Goal: Task Accomplishment & Management: Manage account settings

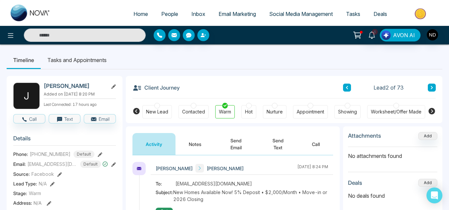
click at [139, 15] on span "Home" at bounding box center [140, 14] width 15 height 7
select select "*"
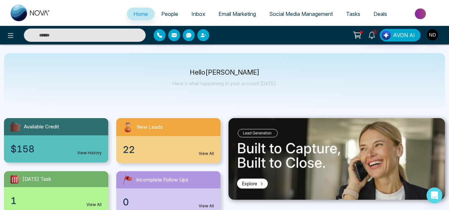
scroll to position [16, 0]
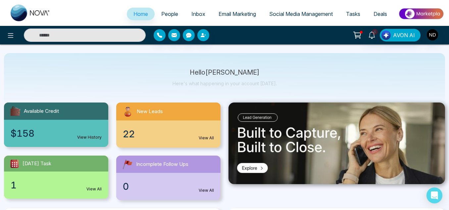
click at [156, 16] on link "People" at bounding box center [170, 14] width 30 height 13
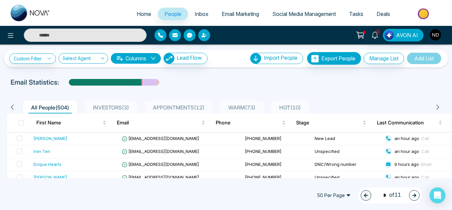
scroll to position [2, 0]
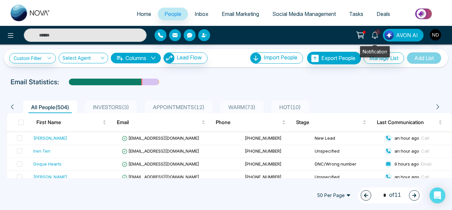
click at [373, 34] on icon at bounding box center [375, 34] width 7 height 7
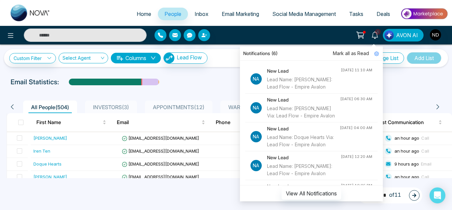
click at [173, 17] on span "People" at bounding box center [173, 14] width 17 height 7
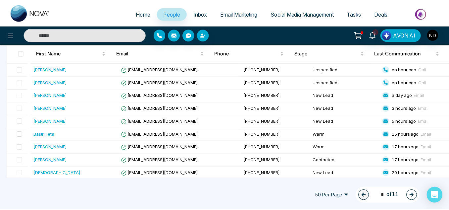
scroll to position [109, 0]
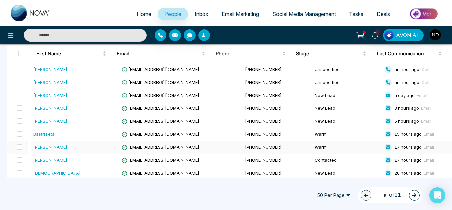
click at [81, 151] on td "[PERSON_NAME]" at bounding box center [76, 147] width 91 height 13
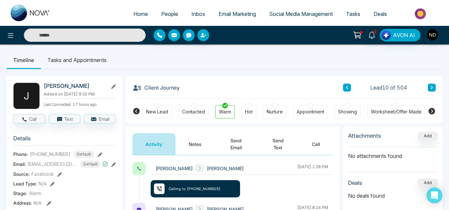
click at [196, 147] on button "Notes" at bounding box center [195, 144] width 39 height 22
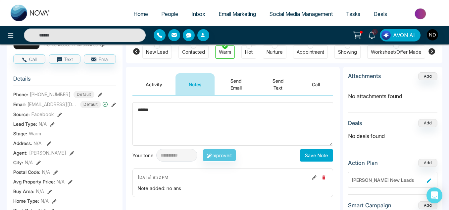
scroll to position [60, 0]
type textarea "******"
click at [311, 153] on button "Save Note" at bounding box center [316, 155] width 33 height 12
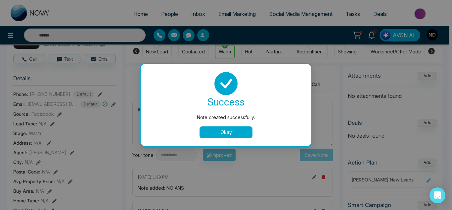
click at [244, 129] on button "Okay" at bounding box center [226, 132] width 53 height 12
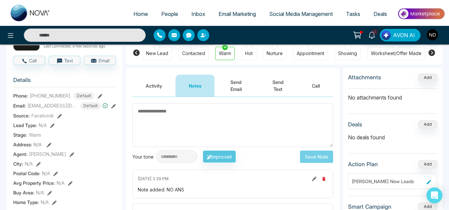
scroll to position [58, 0]
click at [149, 87] on button "Activity" at bounding box center [153, 86] width 43 height 22
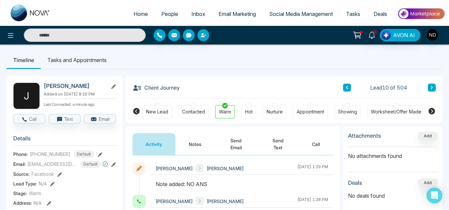
click at [165, 17] on link "People" at bounding box center [170, 14] width 30 height 13
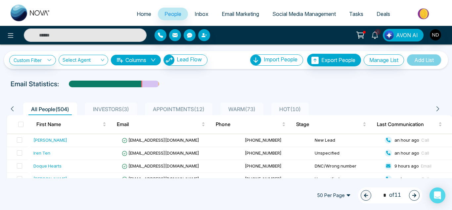
click at [115, 32] on input "text" at bounding box center [85, 34] width 123 height 13
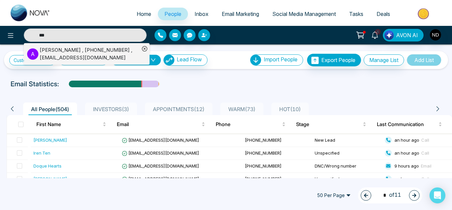
type input "***"
click at [109, 57] on div "[PERSON_NAME] , [PHONE_NUMBER] , [EMAIL_ADDRESS][DOMAIN_NAME]" at bounding box center [90, 53] width 100 height 15
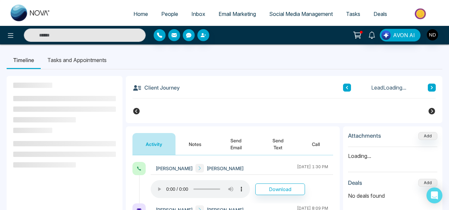
click at [194, 146] on button "Notes" at bounding box center [195, 144] width 39 height 22
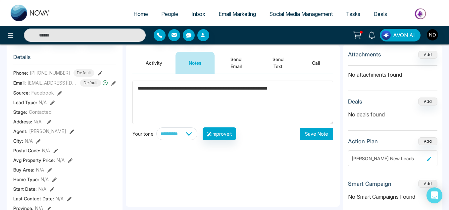
scroll to position [85, 0]
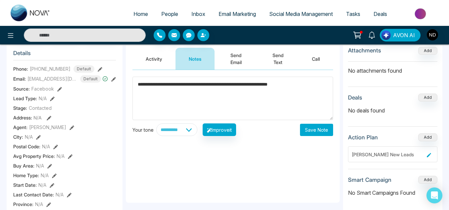
type textarea "**********"
click at [312, 132] on button "Save Note" at bounding box center [316, 130] width 33 height 12
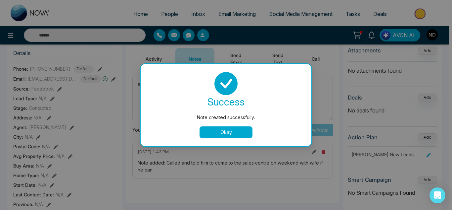
click at [208, 132] on button "Okay" at bounding box center [226, 132] width 53 height 12
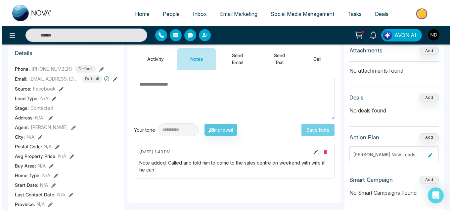
scroll to position [0, 0]
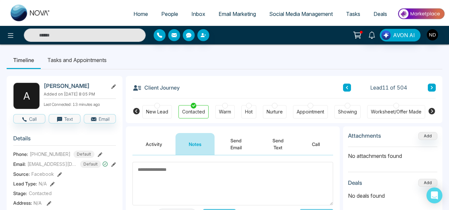
click at [164, 20] on link "People" at bounding box center [170, 14] width 30 height 13
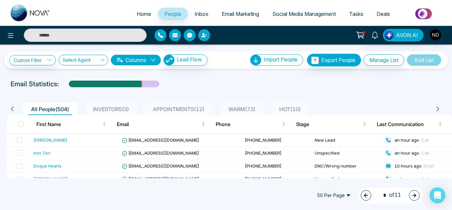
click at [253, 110] on span "WARM ( 73 )" at bounding box center [242, 109] width 32 height 7
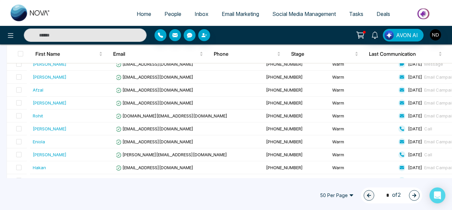
scroll to position [544, 0]
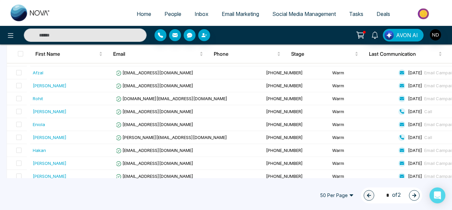
click at [415, 193] on icon "button" at bounding box center [414, 195] width 5 height 5
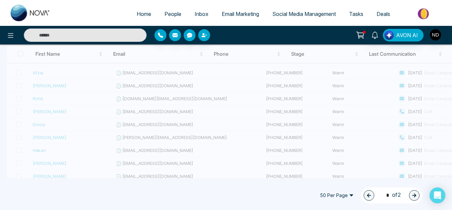
scroll to position [273, 0]
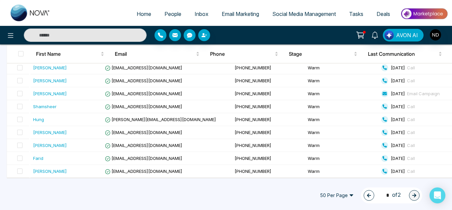
click at [349, 194] on span "50 Per Page" at bounding box center [337, 195] width 43 height 11
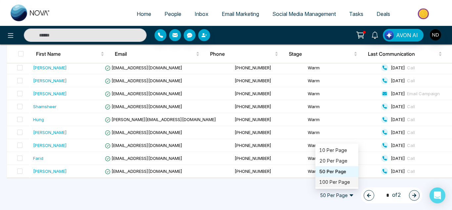
click at [335, 184] on div "100 Per Page" at bounding box center [337, 181] width 35 height 7
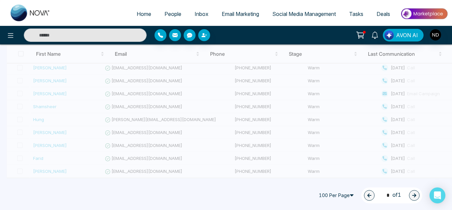
type input "*"
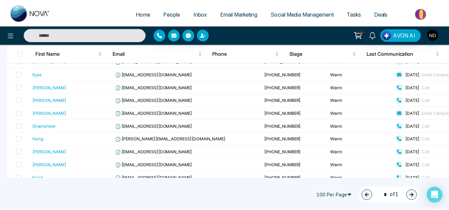
scroll to position [919, 0]
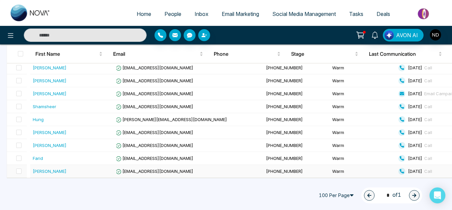
click at [167, 175] on td "[EMAIL_ADDRESS][DOMAIN_NAME]" at bounding box center [188, 171] width 150 height 13
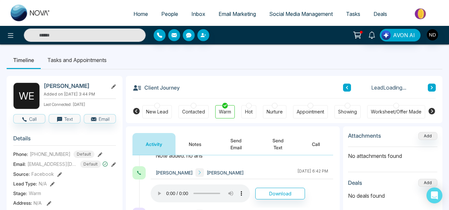
scroll to position [32, 0]
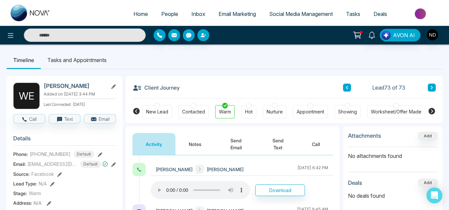
click at [191, 143] on button "Notes" at bounding box center [195, 144] width 39 height 22
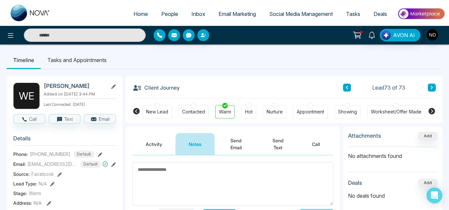
click at [87, 84] on h2 "[PERSON_NAME]" at bounding box center [75, 85] width 62 height 7
copy div "[PERSON_NAME]"
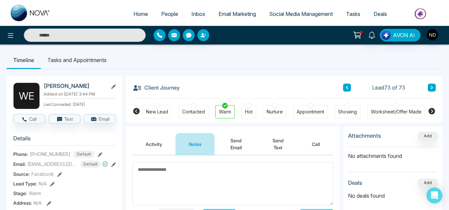
click at [202, 111] on div "Contacted" at bounding box center [193, 111] width 23 height 7
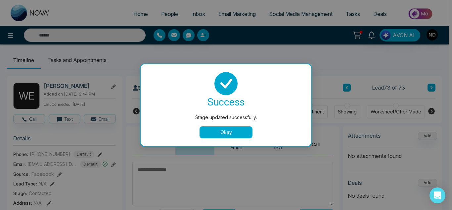
click at [206, 135] on button "Okay" at bounding box center [226, 132] width 53 height 12
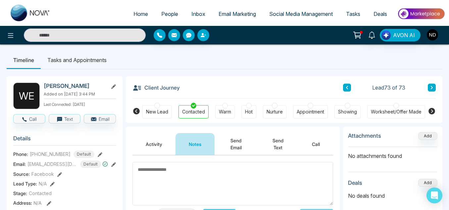
click at [348, 88] on icon at bounding box center [346, 87] width 3 height 4
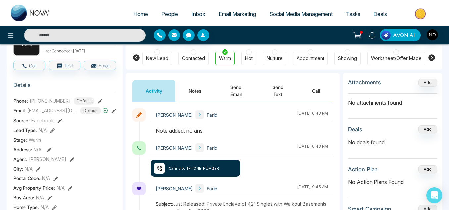
scroll to position [54, 0]
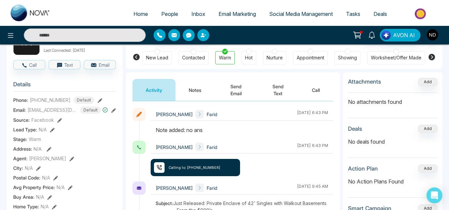
click at [186, 92] on button "Notes" at bounding box center [195, 90] width 39 height 22
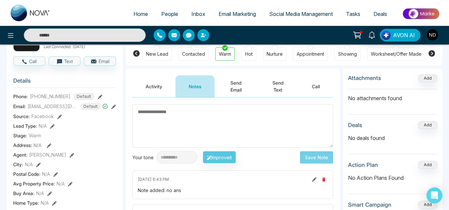
scroll to position [57, 0]
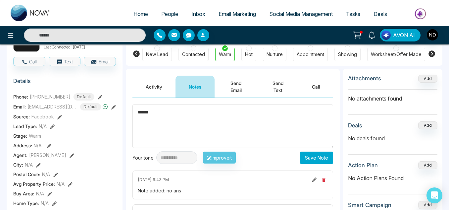
type textarea "******"
click at [304, 161] on button "Save Note" at bounding box center [316, 157] width 33 height 12
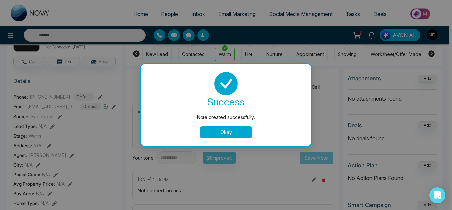
click at [235, 134] on button "Okay" at bounding box center [226, 132] width 53 height 12
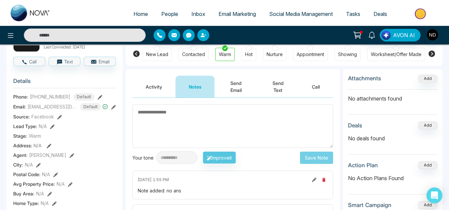
scroll to position [0, 0]
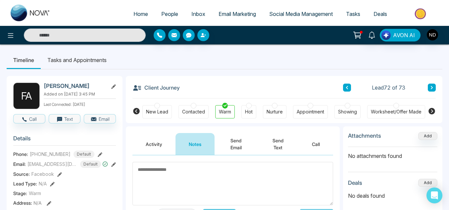
click at [346, 85] on icon at bounding box center [346, 87] width 3 height 4
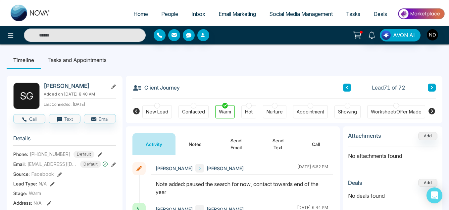
click at [347, 87] on icon at bounding box center [346, 87] width 3 height 4
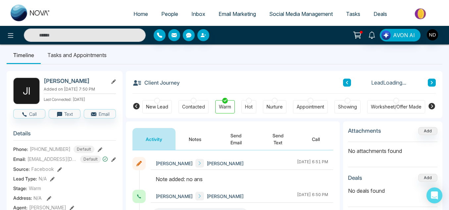
click at [195, 147] on button "Notes" at bounding box center [195, 139] width 39 height 22
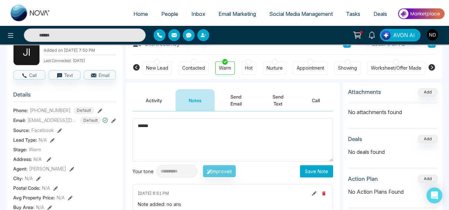
scroll to position [44, 0]
type textarea "******"
click at [323, 171] on button "Save Note" at bounding box center [316, 171] width 33 height 12
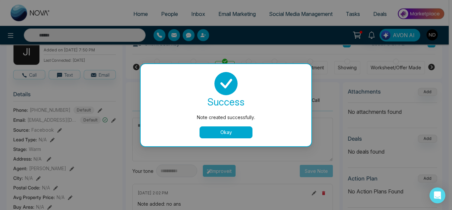
click at [218, 131] on button "Okay" at bounding box center [226, 132] width 53 height 12
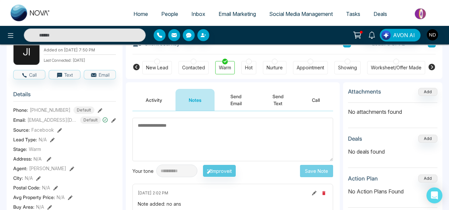
scroll to position [0, 0]
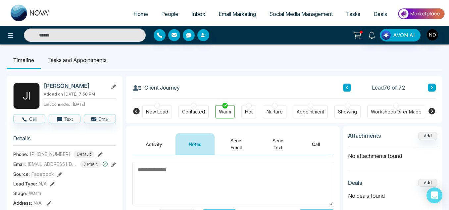
click at [343, 86] on div "Client Journey Lead 70 of 72" at bounding box center [283, 87] width 303 height 23
click at [347, 88] on icon at bounding box center [347, 87] width 2 height 3
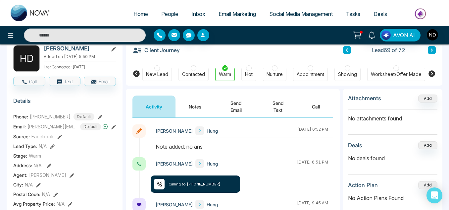
scroll to position [22, 0]
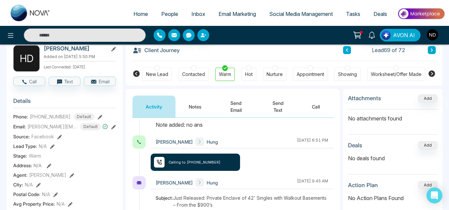
click at [183, 97] on button "Notes" at bounding box center [195, 106] width 39 height 22
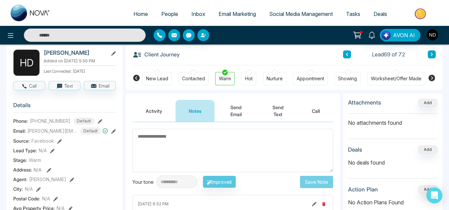
scroll to position [22, 0]
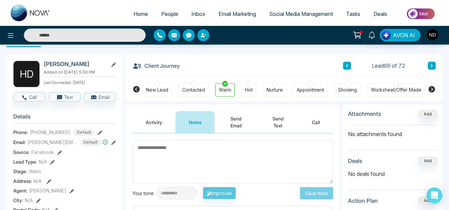
click at [153, 121] on button "Activity" at bounding box center [153, 122] width 43 height 22
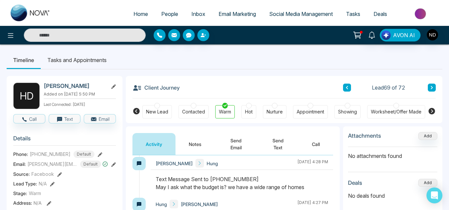
click at [239, 143] on button "Send Email" at bounding box center [236, 144] width 43 height 22
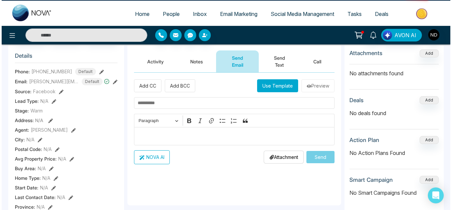
scroll to position [83, 0]
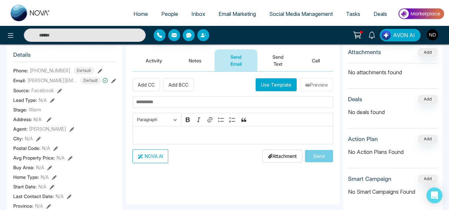
click at [261, 79] on button "Use Template" at bounding box center [276, 84] width 41 height 13
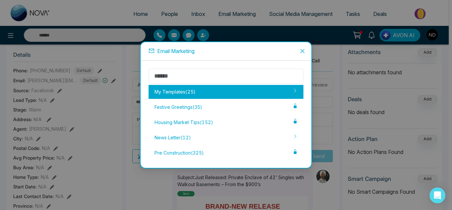
click at [223, 89] on div "My Templates ( 25 )" at bounding box center [226, 92] width 155 height 14
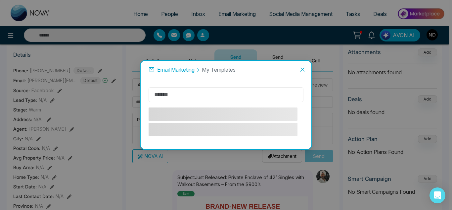
click at [205, 93] on input "text" at bounding box center [226, 94] width 155 height 15
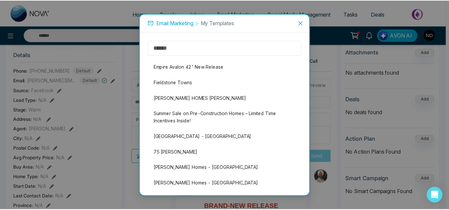
scroll to position [13, 0]
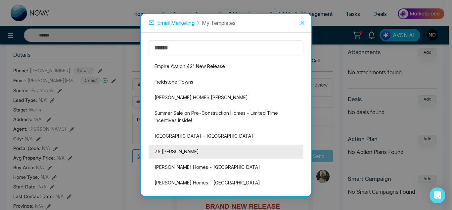
click at [174, 149] on li "75 [PERSON_NAME]" at bounding box center [226, 151] width 155 height 14
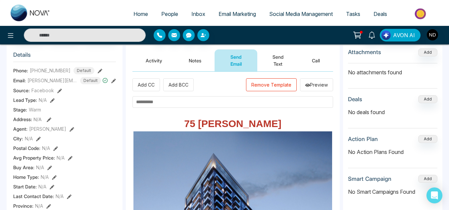
click at [170, 103] on input "text" at bounding box center [232, 102] width 201 height 12
type input "*"
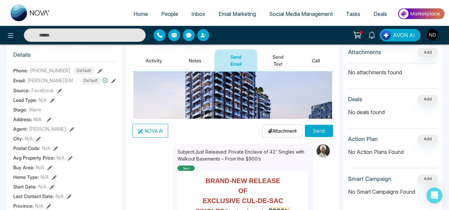
scroll to position [195, 0]
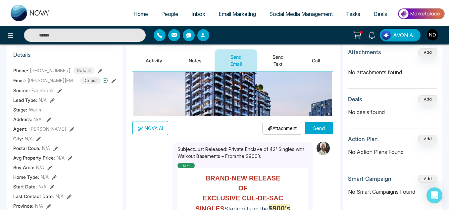
type input "**********"
click at [320, 131] on button "Send" at bounding box center [319, 128] width 28 height 12
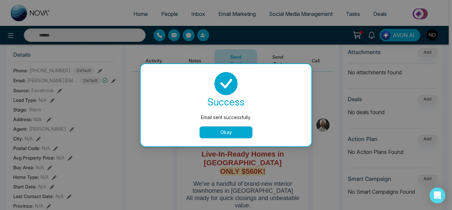
click at [214, 131] on button "Okay" at bounding box center [226, 132] width 53 height 12
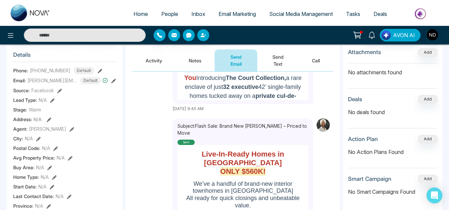
click at [272, 55] on button "Send Text" at bounding box center [277, 60] width 41 height 22
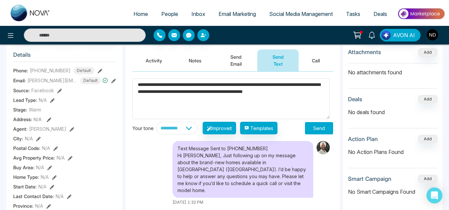
type textarea "**********"
click at [311, 125] on button "Send" at bounding box center [319, 128] width 28 height 12
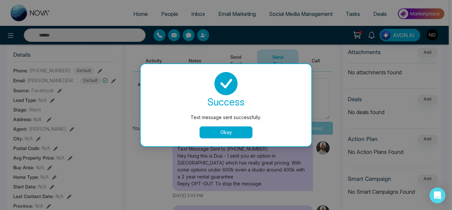
click at [216, 130] on button "Okay" at bounding box center [226, 132] width 53 height 12
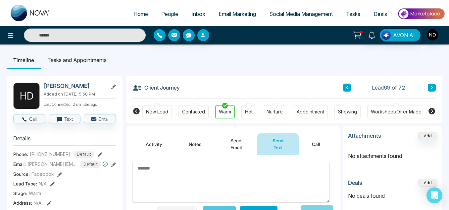
click at [190, 113] on div "Contacted" at bounding box center [193, 111] width 23 height 7
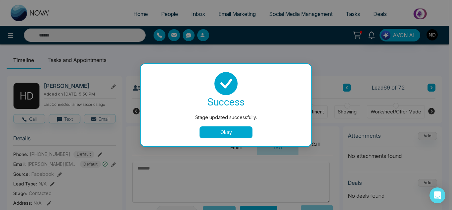
click at [216, 133] on button "Okay" at bounding box center [226, 132] width 53 height 12
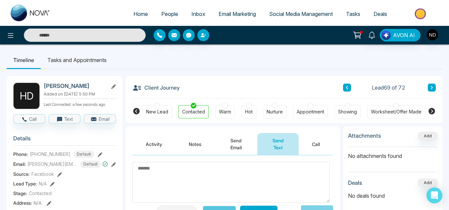
click at [347, 83] on div "Client Journey Lead 69 of 72" at bounding box center [283, 87] width 303 height 23
click at [347, 87] on icon at bounding box center [347, 87] width 2 height 3
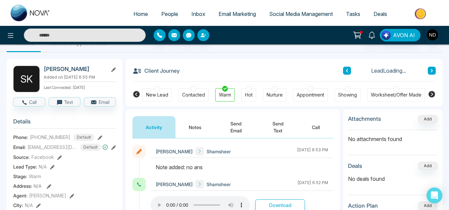
scroll to position [21, 0]
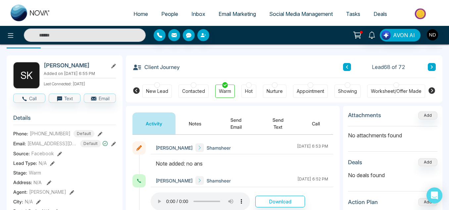
click at [197, 119] on button "Notes" at bounding box center [195, 123] width 39 height 22
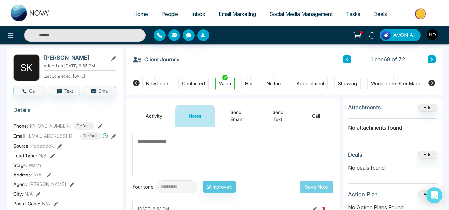
scroll to position [27, 0]
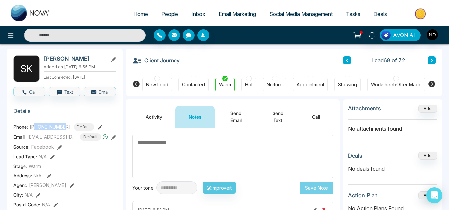
drag, startPoint x: 35, startPoint y: 128, endPoint x: 66, endPoint y: 129, distance: 31.5
click at [66, 129] on div "[PHONE_NUMBER] Default" at bounding box center [62, 126] width 65 height 7
copy span "4372263650"
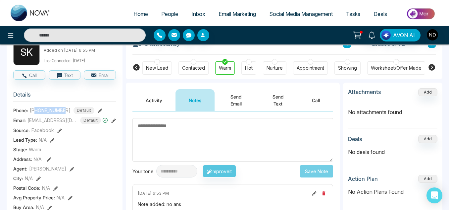
scroll to position [43, 0]
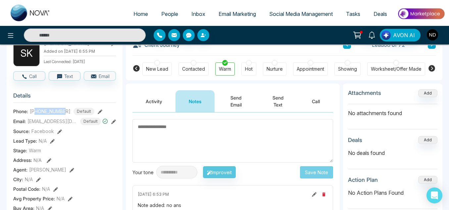
click at [155, 98] on button "Activity" at bounding box center [153, 101] width 43 height 22
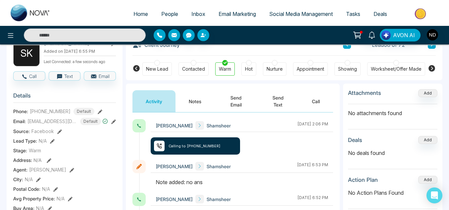
click at [181, 67] on div "Contacted" at bounding box center [194, 68] width 30 height 13
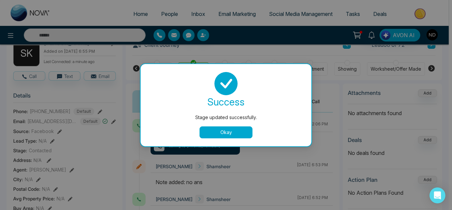
click at [219, 130] on button "Okay" at bounding box center [226, 132] width 53 height 12
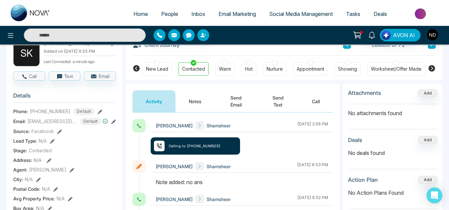
click at [202, 97] on button "Notes" at bounding box center [195, 101] width 39 height 22
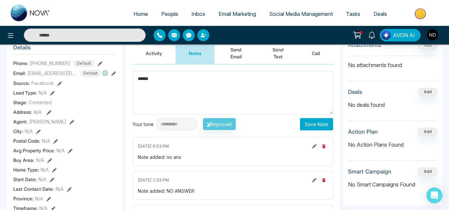
scroll to position [93, 0]
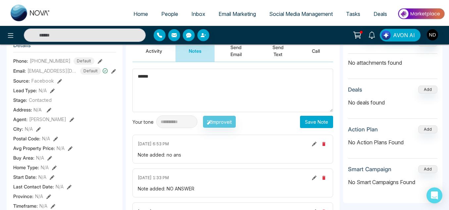
type textarea "******"
click at [307, 122] on button "Save Note" at bounding box center [316, 122] width 33 height 12
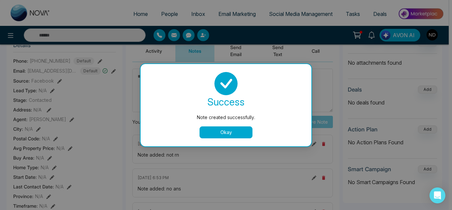
click at [233, 129] on button "Okay" at bounding box center [226, 132] width 53 height 12
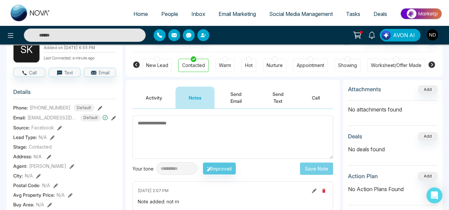
scroll to position [37, 0]
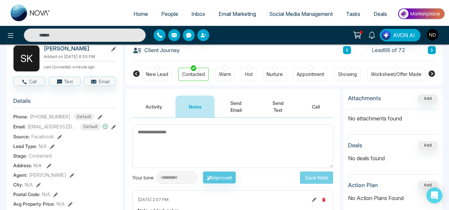
click at [346, 52] on icon at bounding box center [346, 50] width 3 height 4
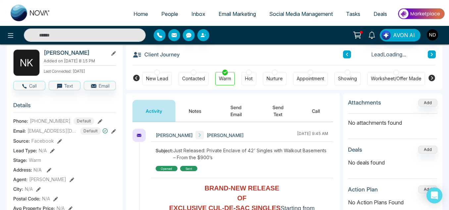
scroll to position [33, 0]
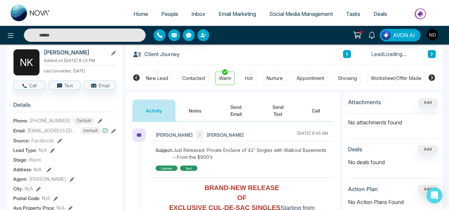
click at [195, 104] on button "Notes" at bounding box center [195, 110] width 39 height 22
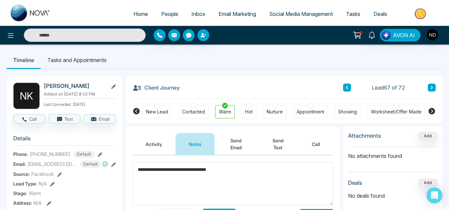
click at [180, 171] on textarea "**********" at bounding box center [232, 183] width 201 height 43
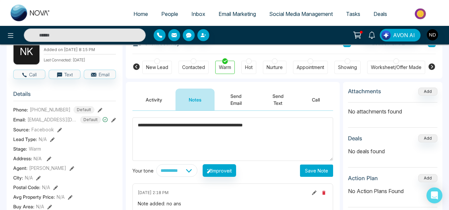
scroll to position [45, 0]
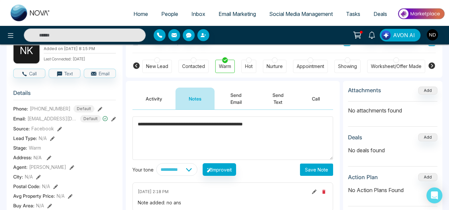
type textarea "**********"
click at [313, 166] on button "Save Note" at bounding box center [316, 169] width 33 height 12
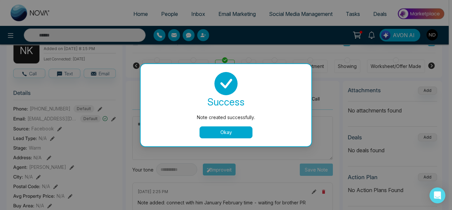
click at [232, 135] on button "Okay" at bounding box center [226, 132] width 53 height 12
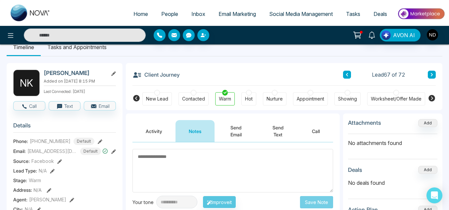
scroll to position [12, 0]
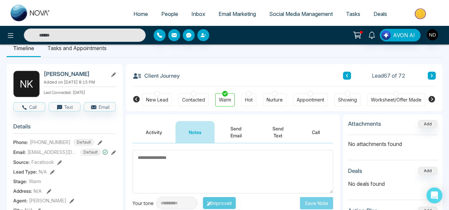
click at [349, 74] on button at bounding box center [347, 76] width 8 height 8
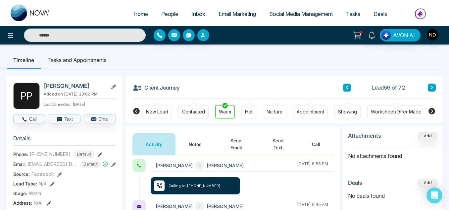
click at [191, 147] on button "Notes" at bounding box center [195, 144] width 39 height 22
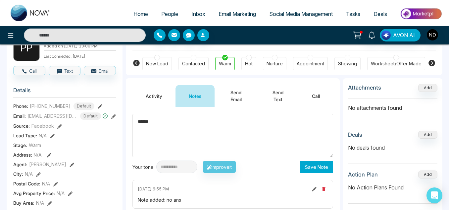
scroll to position [48, 0]
type textarea "******"
click at [301, 167] on button "Save Note" at bounding box center [316, 166] width 33 height 12
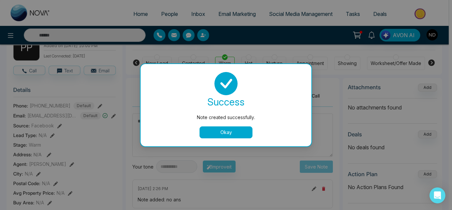
click at [237, 137] on button "Okay" at bounding box center [226, 132] width 53 height 12
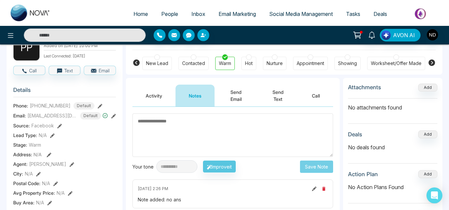
scroll to position [0, 0]
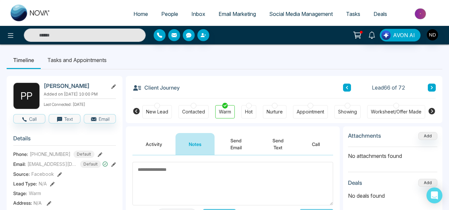
click at [344, 86] on button at bounding box center [347, 87] width 8 height 8
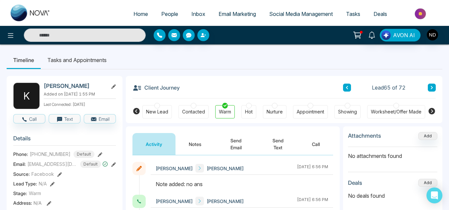
click at [191, 144] on button "Notes" at bounding box center [195, 144] width 39 height 22
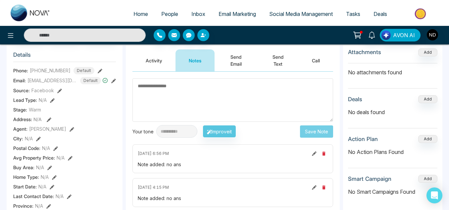
scroll to position [82, 0]
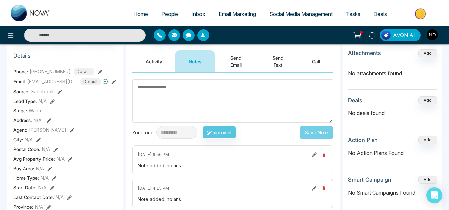
click at [153, 65] on button "Activity" at bounding box center [153, 61] width 43 height 22
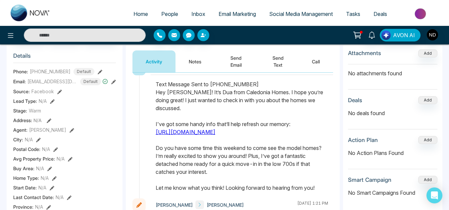
scroll to position [565, 0]
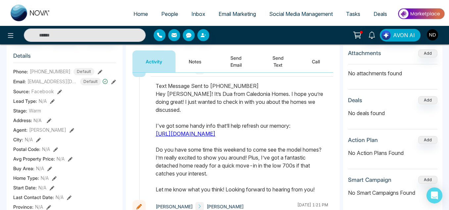
click at [180, 133] on link "[URL][DOMAIN_NAME]" at bounding box center [186, 133] width 60 height 7
click at [193, 76] on div "[PERSON_NAME] [PERSON_NAME] [DATE] 1:24 PM" at bounding box center [242, 70] width 183 height 13
click at [191, 59] on button "Notes" at bounding box center [195, 61] width 39 height 22
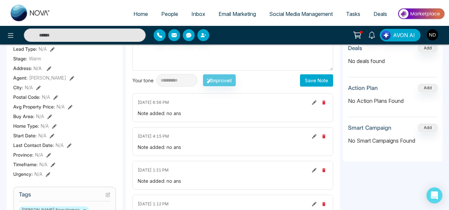
scroll to position [135, 0]
type textarea "******"
click at [325, 80] on button "Save Note" at bounding box center [316, 80] width 33 height 12
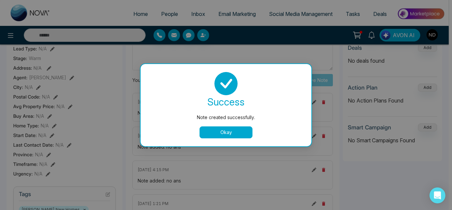
click at [231, 134] on button "Okay" at bounding box center [226, 132] width 53 height 12
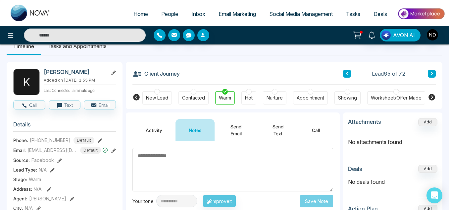
scroll to position [9, 0]
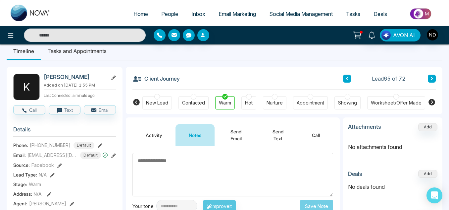
click at [350, 77] on button at bounding box center [347, 79] width 8 height 8
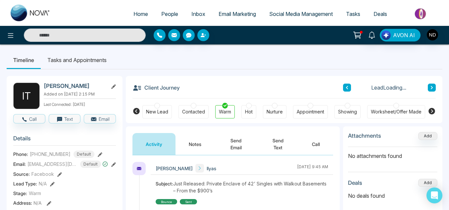
click at [200, 139] on button "Notes" at bounding box center [195, 144] width 39 height 22
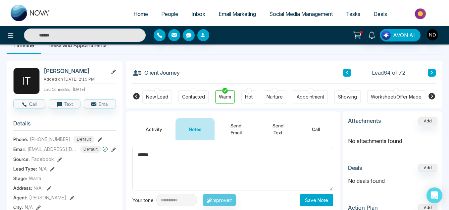
scroll to position [27, 0]
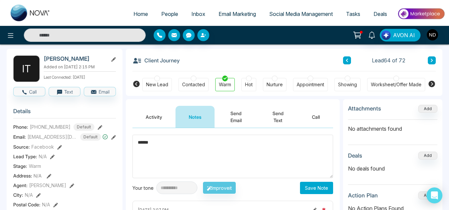
type textarea "******"
click at [310, 187] on button "Save Note" at bounding box center [316, 188] width 33 height 12
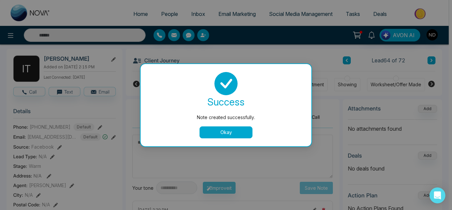
click at [235, 130] on button "Okay" at bounding box center [226, 132] width 53 height 12
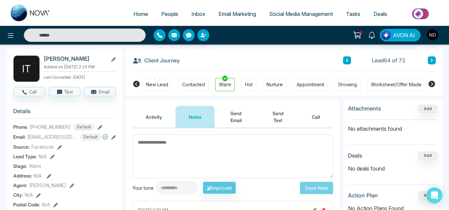
click at [350, 61] on button at bounding box center [347, 60] width 8 height 8
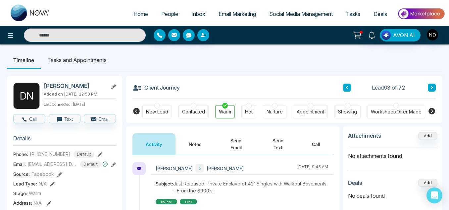
click at [185, 141] on button "Notes" at bounding box center [195, 144] width 39 height 22
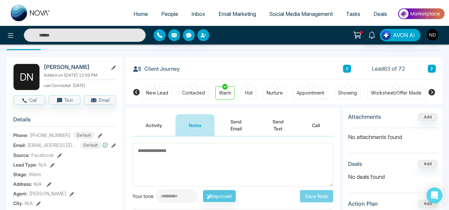
scroll to position [15, 0]
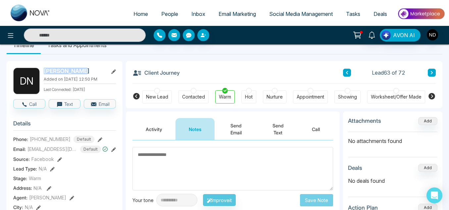
drag, startPoint x: 79, startPoint y: 69, endPoint x: 45, endPoint y: 70, distance: 34.5
click at [45, 70] on h2 "[PERSON_NAME]" at bounding box center [75, 71] width 62 height 7
copy h2 "[PERSON_NAME]"
click at [345, 69] on button at bounding box center [347, 73] width 8 height 8
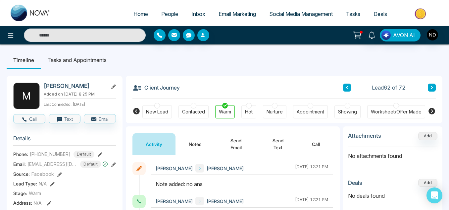
click at [185, 140] on button "Notes" at bounding box center [195, 144] width 39 height 22
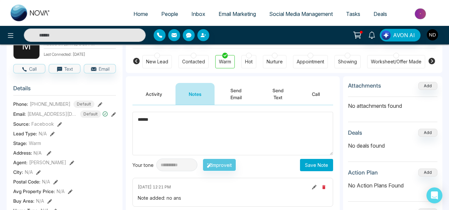
scroll to position [50, 0]
type textarea "******"
click at [312, 168] on button "Save Note" at bounding box center [316, 164] width 33 height 12
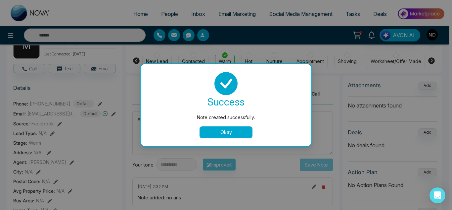
click at [223, 128] on button "Okay" at bounding box center [226, 132] width 53 height 12
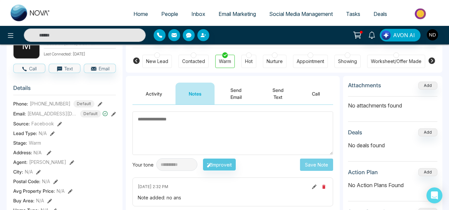
scroll to position [0, 0]
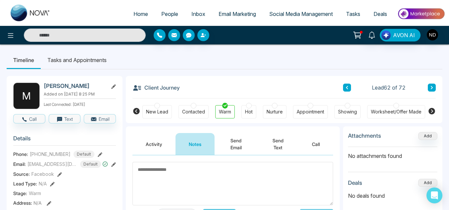
click at [345, 88] on button at bounding box center [347, 87] width 8 height 8
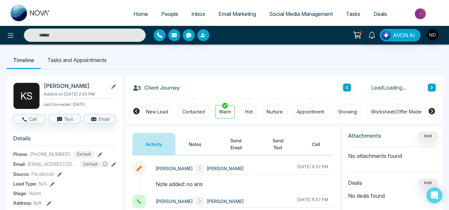
click at [199, 142] on button "Notes" at bounding box center [195, 144] width 39 height 22
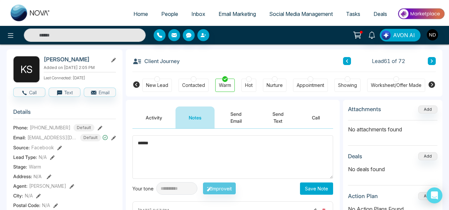
scroll to position [27, 0]
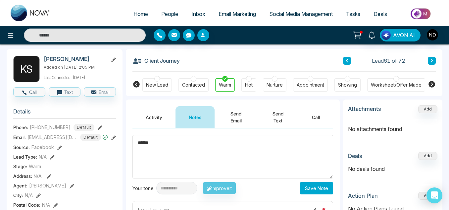
type textarea "******"
click at [320, 187] on button "Save Note" at bounding box center [316, 188] width 33 height 12
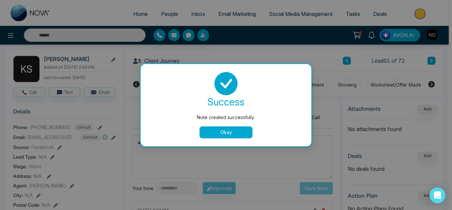
click at [210, 132] on button "Okay" at bounding box center [226, 132] width 53 height 12
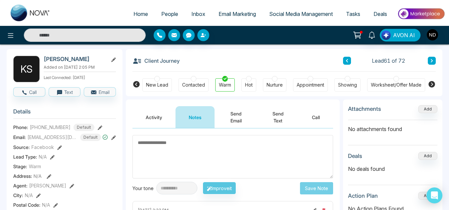
scroll to position [0, 0]
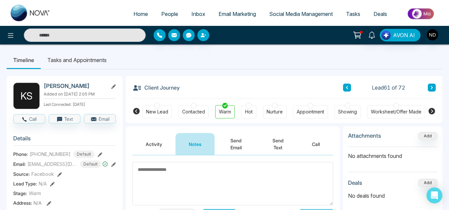
click at [347, 89] on icon at bounding box center [346, 87] width 3 height 4
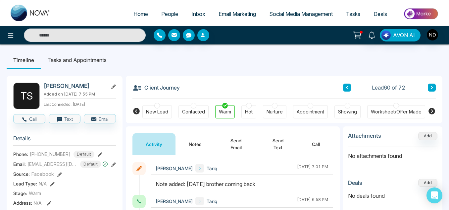
click at [348, 90] on button at bounding box center [347, 87] width 8 height 8
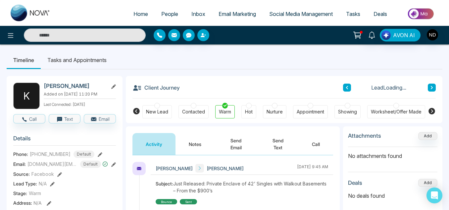
click at [190, 141] on button "Notes" at bounding box center [195, 144] width 39 height 22
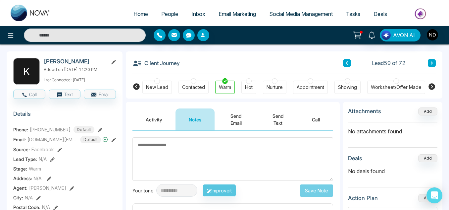
scroll to position [24, 0]
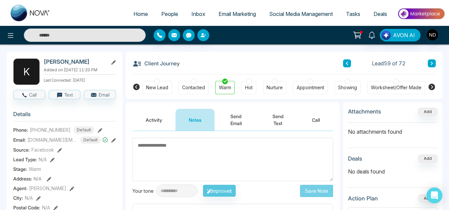
click at [176, 149] on textarea at bounding box center [232, 158] width 201 height 43
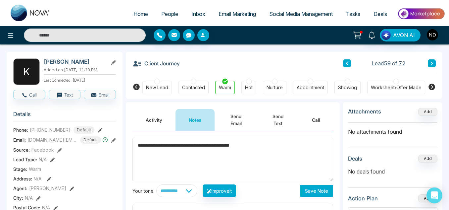
scroll to position [67, 0]
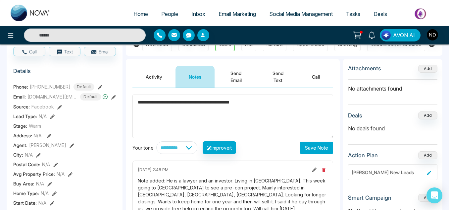
type textarea "**********"
click at [308, 146] on button "Save Note" at bounding box center [316, 147] width 33 height 12
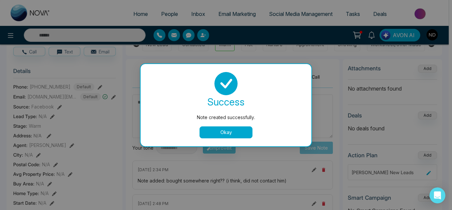
click at [243, 132] on button "Okay" at bounding box center [226, 132] width 53 height 12
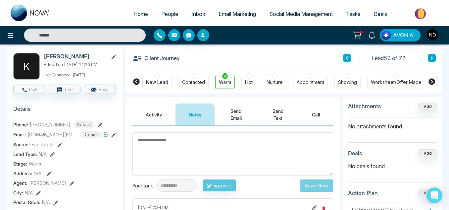
scroll to position [28, 0]
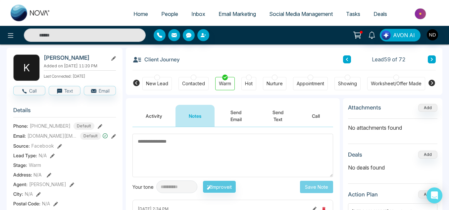
click at [348, 56] on button at bounding box center [347, 59] width 8 height 8
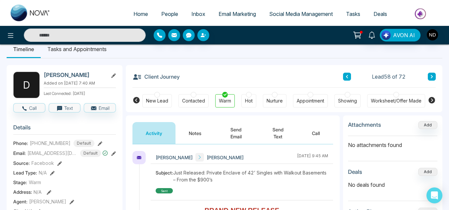
scroll to position [11, 0]
click at [187, 126] on button "Notes" at bounding box center [195, 133] width 39 height 22
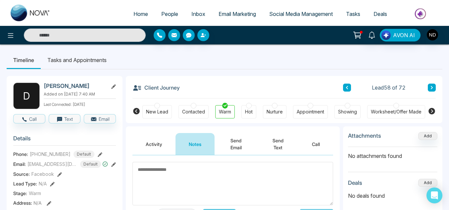
click at [184, 112] on div "Contacted" at bounding box center [193, 111] width 23 height 7
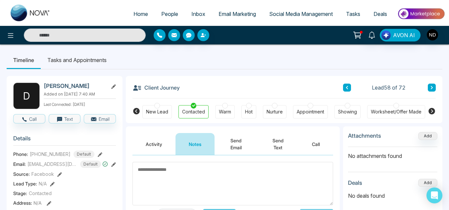
click at [348, 87] on icon at bounding box center [346, 87] width 3 height 4
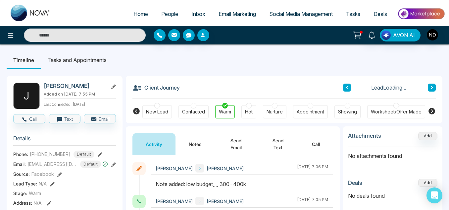
click at [194, 149] on button "Notes" at bounding box center [195, 144] width 39 height 22
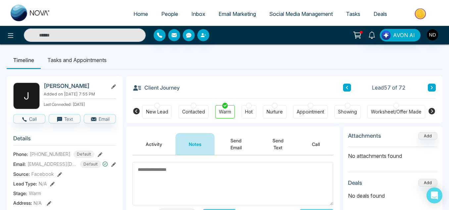
click at [121, 32] on input "text" at bounding box center [85, 34] width 122 height 13
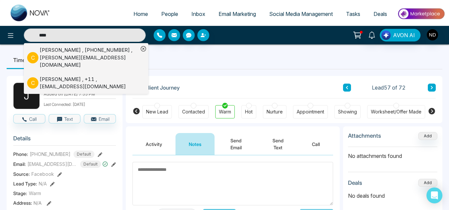
type input "****"
click at [91, 54] on div "[PERSON_NAME] , [PHONE_NUMBER] , [PERSON_NAME][EMAIL_ADDRESS][DOMAIN_NAME]" at bounding box center [89, 57] width 99 height 23
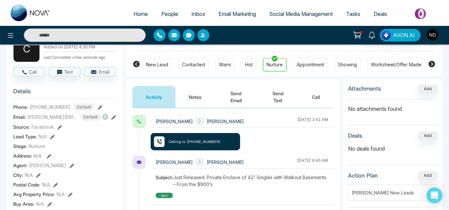
scroll to position [47, 0]
click at [201, 91] on button "Notes" at bounding box center [195, 97] width 39 height 22
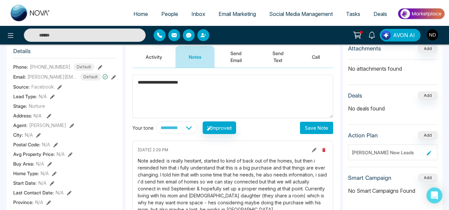
scroll to position [93, 0]
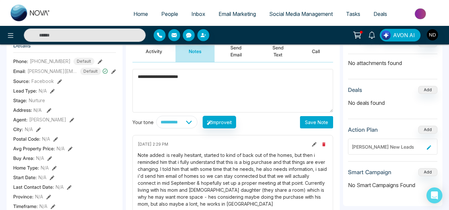
type textarea "**********"
click at [314, 121] on button "Save Note" at bounding box center [316, 122] width 33 height 12
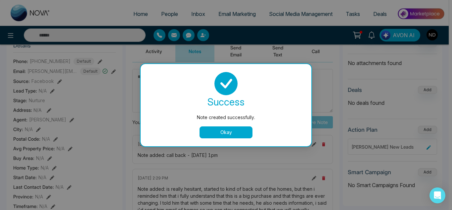
click at [211, 131] on button "Okay" at bounding box center [226, 132] width 53 height 12
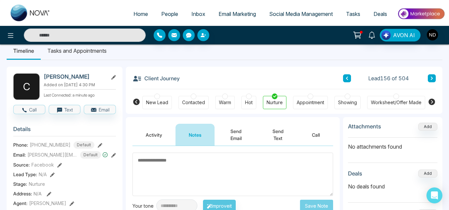
scroll to position [0, 0]
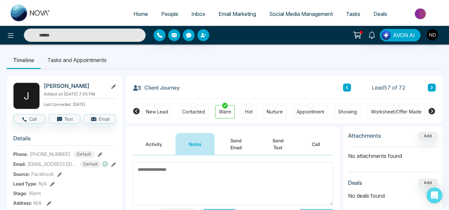
click at [177, 110] on div "New Lead Contacted Warm Hot Nurture Appointment Showing Worksheet/Offer Made Pe…" at bounding box center [284, 110] width 284 height 25
click at [181, 111] on div "Contacted" at bounding box center [194, 111] width 30 height 13
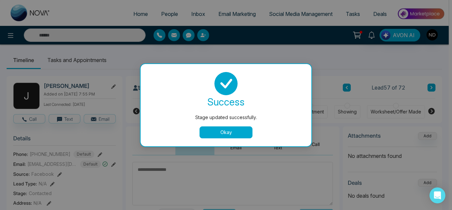
click at [216, 126] on button "Okay" at bounding box center [226, 132] width 53 height 12
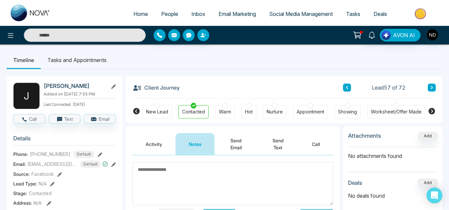
click at [245, 138] on button "Send Email" at bounding box center [236, 144] width 43 height 22
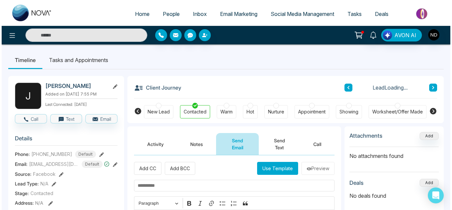
scroll to position [66, 0]
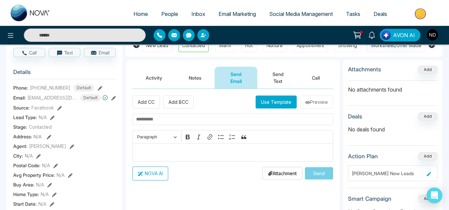
click at [262, 100] on button "Use Template" at bounding box center [276, 101] width 41 height 13
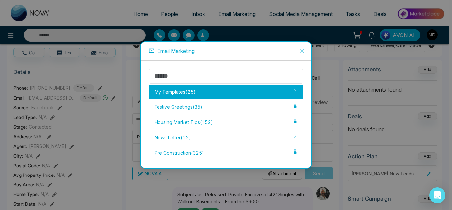
click at [245, 88] on div "My Templates ( 25 )" at bounding box center [226, 92] width 155 height 14
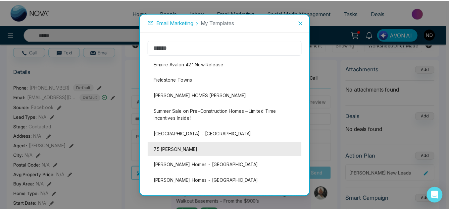
scroll to position [16, 0]
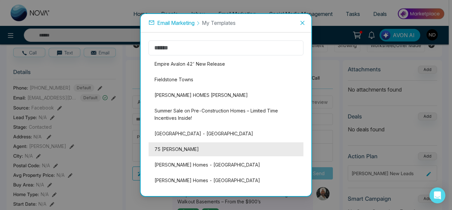
click at [187, 153] on li "75 [PERSON_NAME]" at bounding box center [226, 149] width 155 height 14
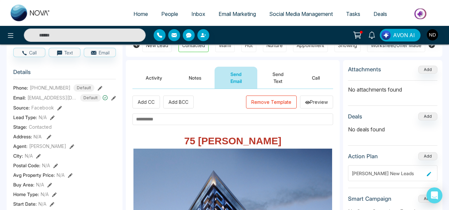
click at [139, 120] on input "text" at bounding box center [232, 119] width 201 height 12
paste input "**********"
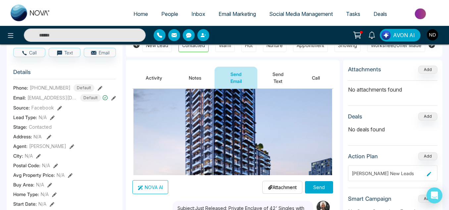
scroll to position [159, 0]
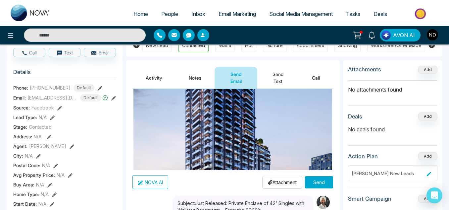
type input "**********"
click at [323, 177] on button "Send" at bounding box center [319, 182] width 28 height 12
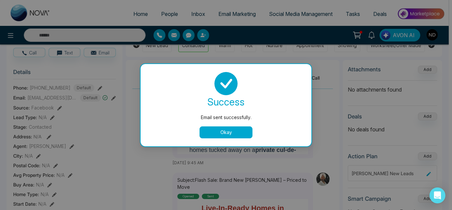
click at [219, 135] on button "Okay" at bounding box center [226, 132] width 53 height 12
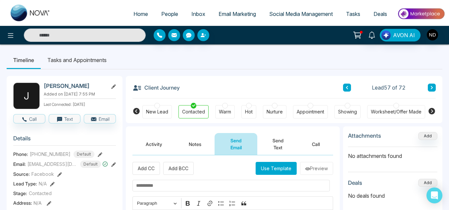
click at [346, 89] on icon at bounding box center [346, 87] width 3 height 4
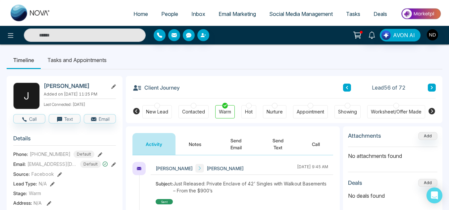
click at [199, 136] on button "Notes" at bounding box center [195, 144] width 39 height 22
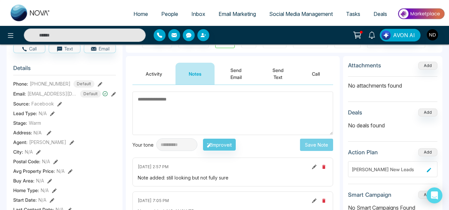
scroll to position [70, 0]
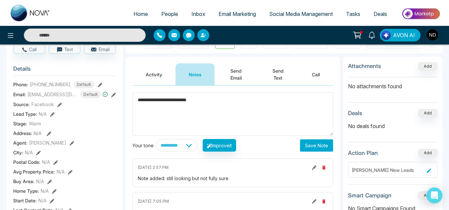
click at [204, 102] on textarea "**********" at bounding box center [232, 113] width 201 height 43
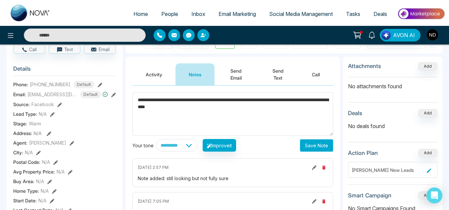
click at [271, 102] on textarea "**********" at bounding box center [232, 113] width 201 height 43
click at [255, 106] on textarea "**********" at bounding box center [232, 113] width 201 height 43
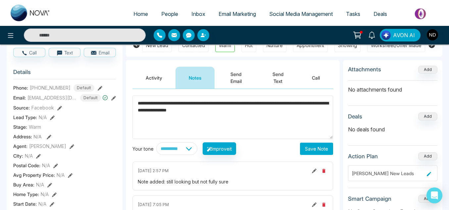
scroll to position [67, 0]
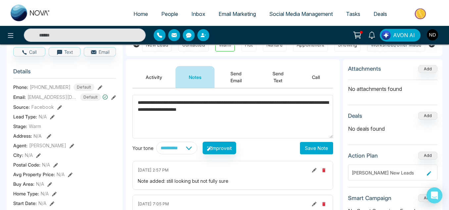
type textarea "**********"
click at [319, 147] on button "Save Note" at bounding box center [316, 148] width 33 height 12
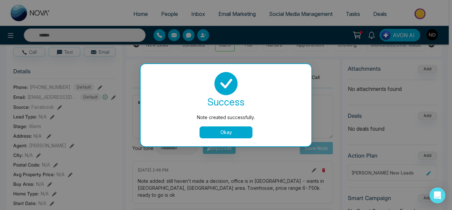
click at [227, 131] on button "Okay" at bounding box center [226, 132] width 53 height 12
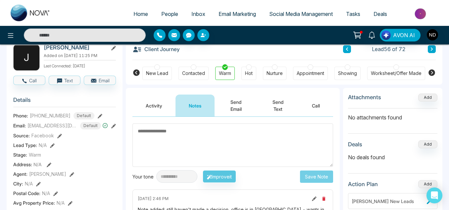
scroll to position [38, 0]
click at [65, 123] on span "[EMAIL_ADDRESS][DOMAIN_NAME]" at bounding box center [52, 125] width 50 height 7
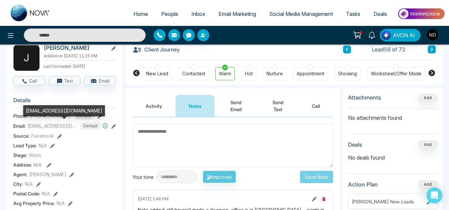
click at [65, 126] on span "[EMAIL_ADDRESS][DOMAIN_NAME]" at bounding box center [52, 125] width 50 height 7
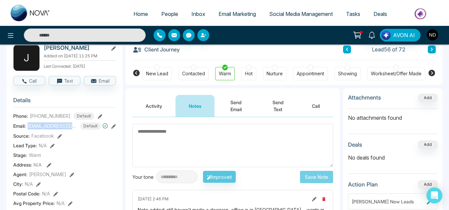
click at [114, 126] on icon at bounding box center [113, 126] width 5 height 5
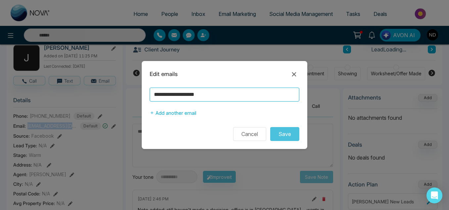
click at [231, 97] on input "**********" at bounding box center [225, 94] width 150 height 14
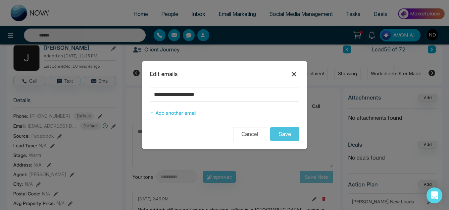
click at [293, 77] on icon at bounding box center [294, 74] width 8 height 8
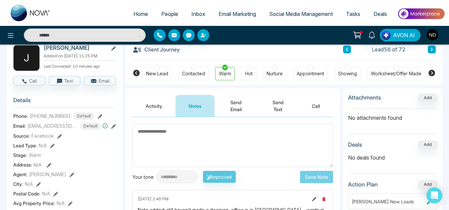
click at [276, 110] on button "Send Text" at bounding box center [277, 106] width 41 height 22
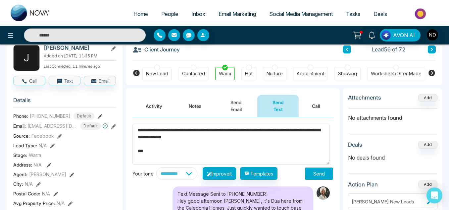
click at [266, 141] on textarea "**********" at bounding box center [230, 144] width 197 height 41
click at [253, 138] on textarea "**********" at bounding box center [230, 144] width 197 height 41
type textarea "**********"
click at [313, 170] on button "Send" at bounding box center [319, 173] width 28 height 12
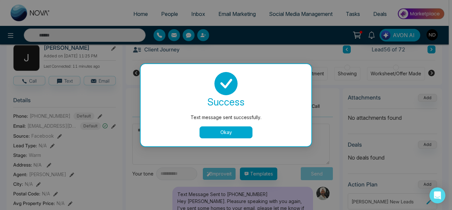
click at [236, 130] on button "Okay" at bounding box center [226, 132] width 53 height 12
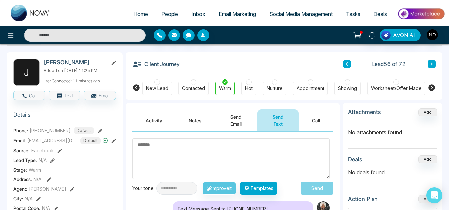
scroll to position [21, 0]
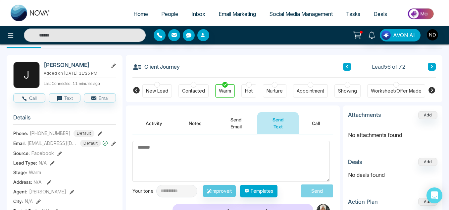
click at [348, 67] on icon at bounding box center [346, 67] width 3 height 4
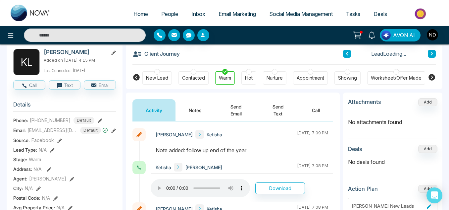
scroll to position [34, 0]
click at [344, 51] on button at bounding box center [347, 53] width 8 height 8
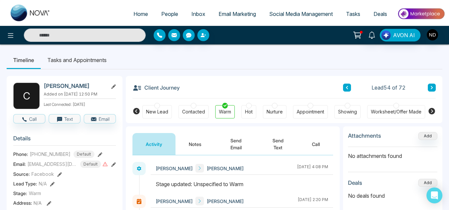
click at [346, 87] on icon at bounding box center [347, 87] width 2 height 3
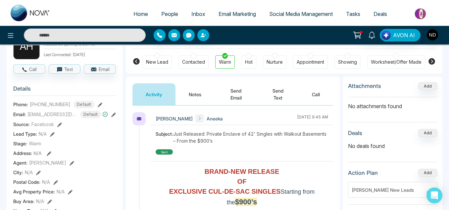
scroll to position [50, 0]
click at [186, 100] on button "Notes" at bounding box center [195, 94] width 39 height 22
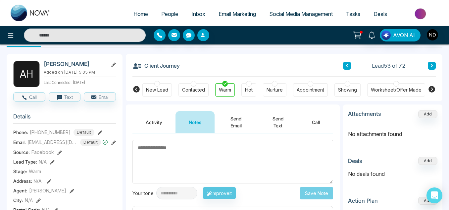
scroll to position [22, 0]
